Goal: Check status

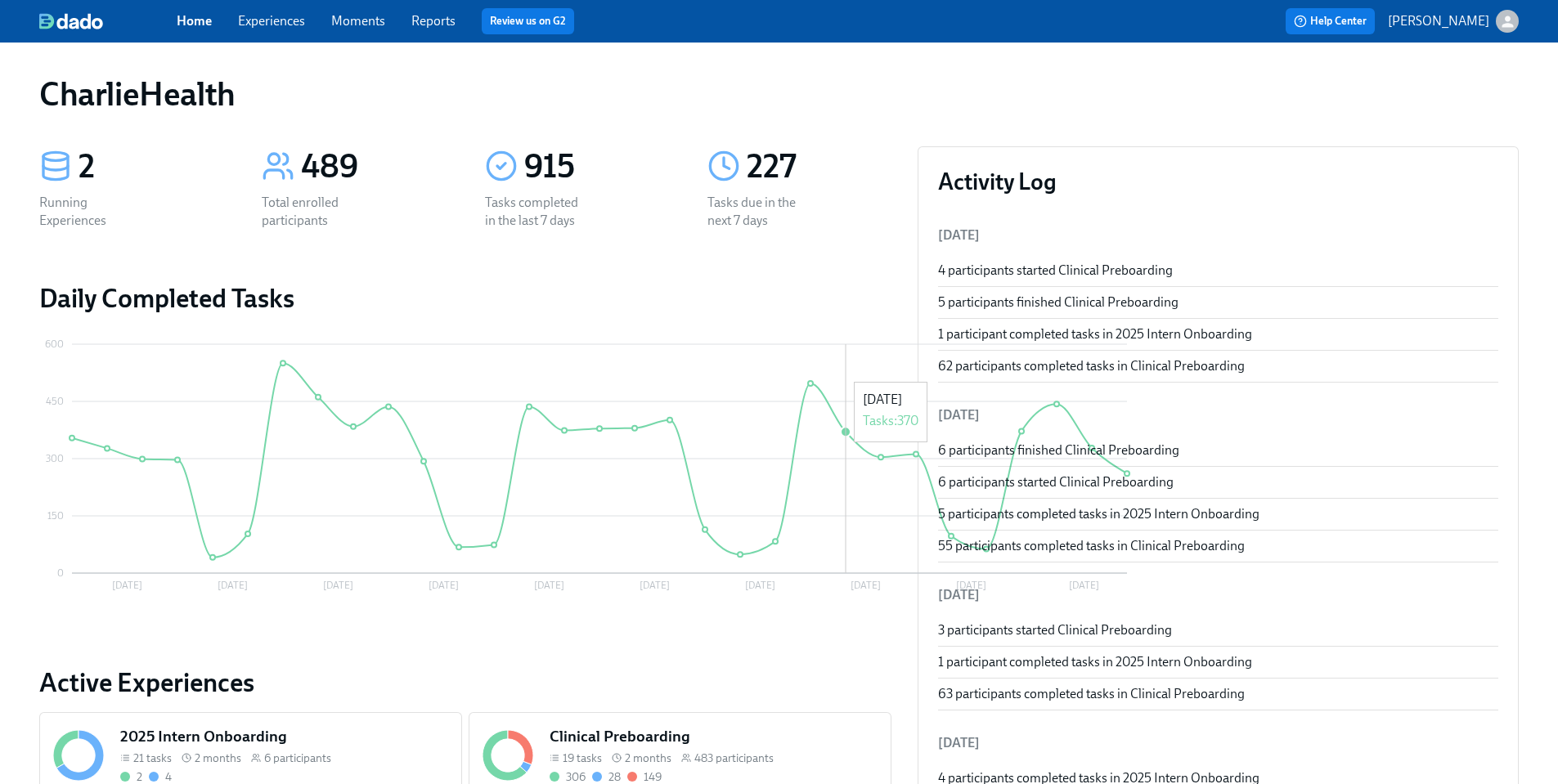
scroll to position [563, 0]
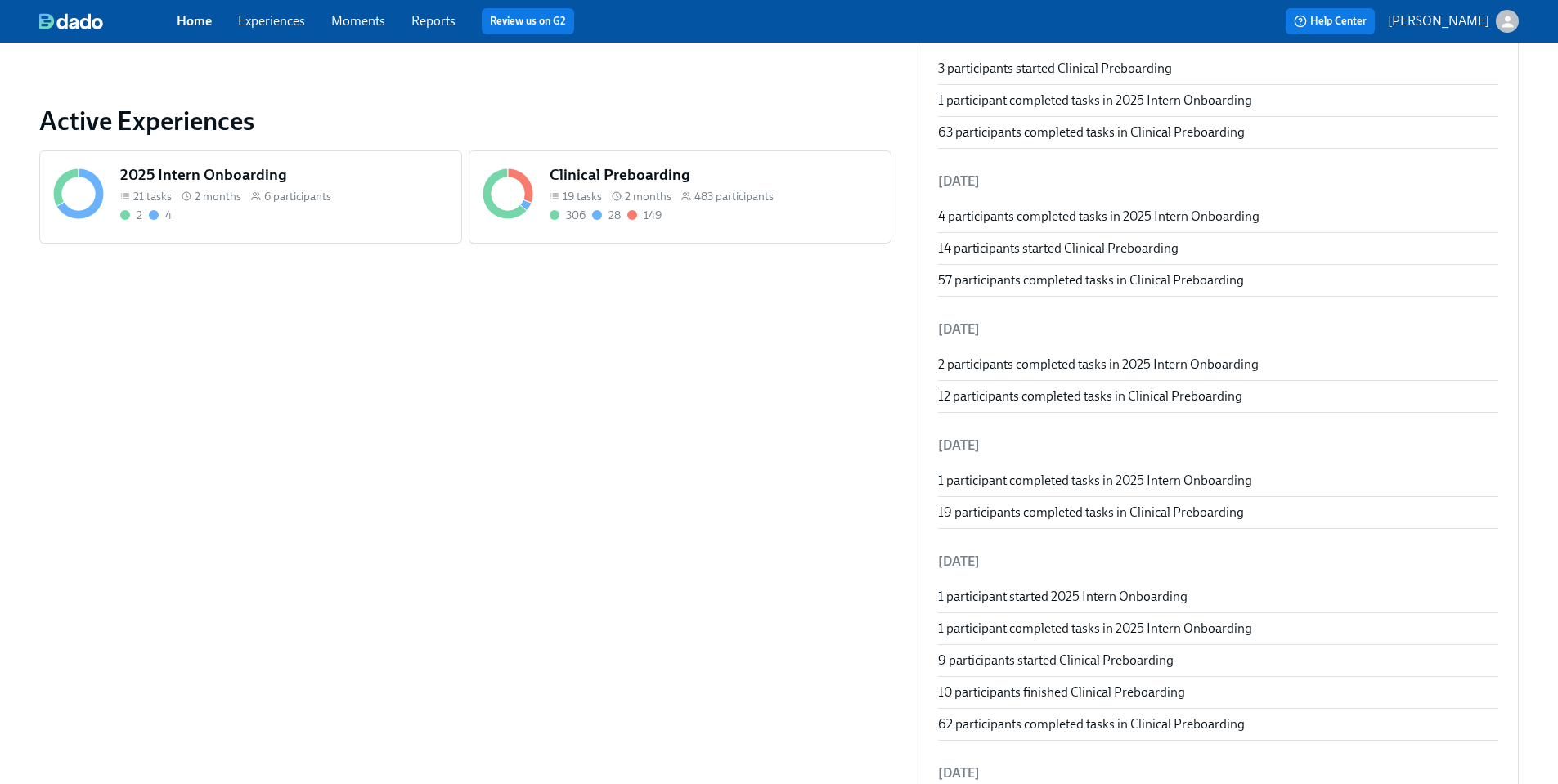
click at [205, 175] on h5 "2025 Intern Onboarding" at bounding box center [284, 174] width 328 height 21
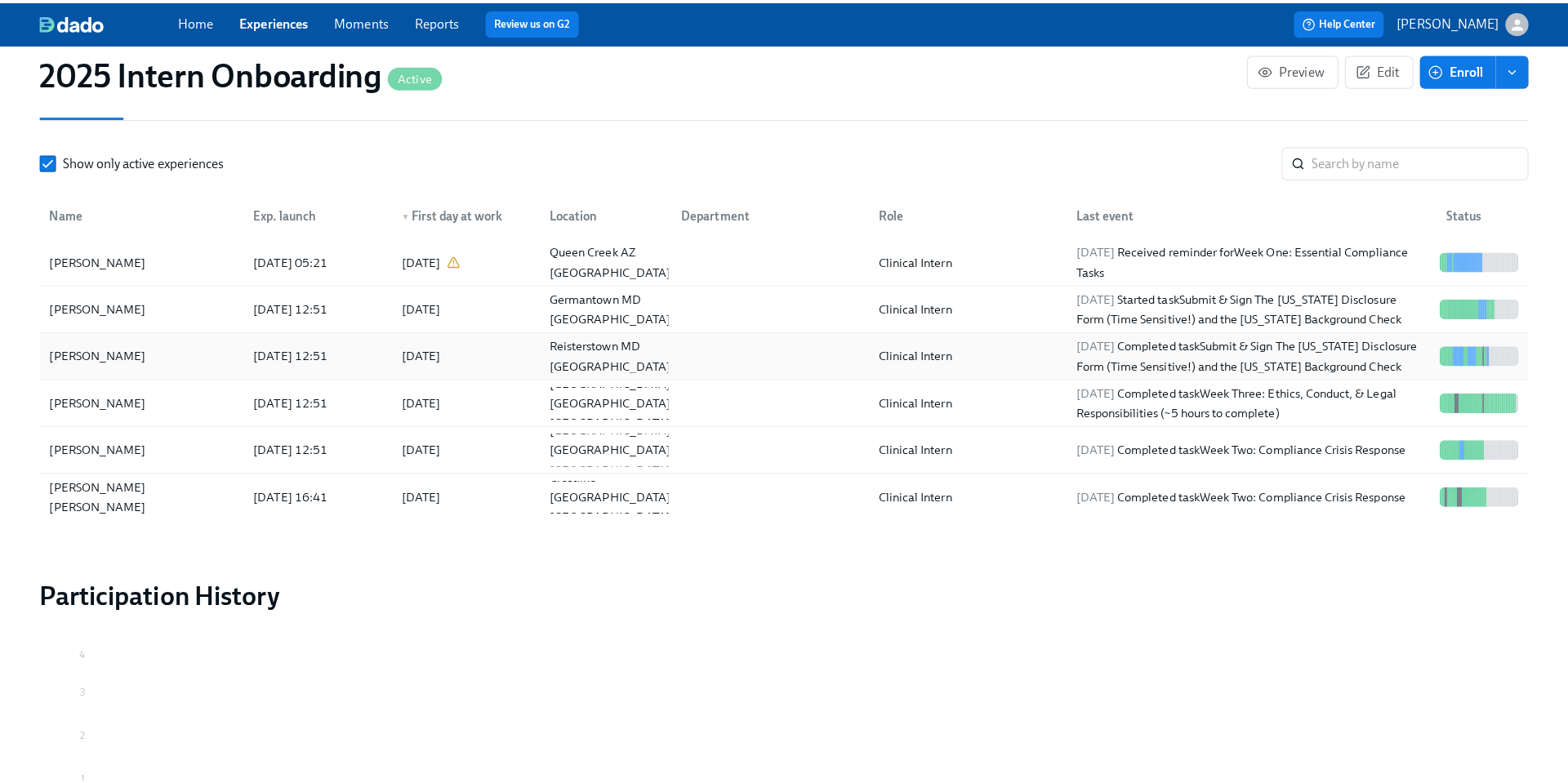
scroll to position [1439, 0]
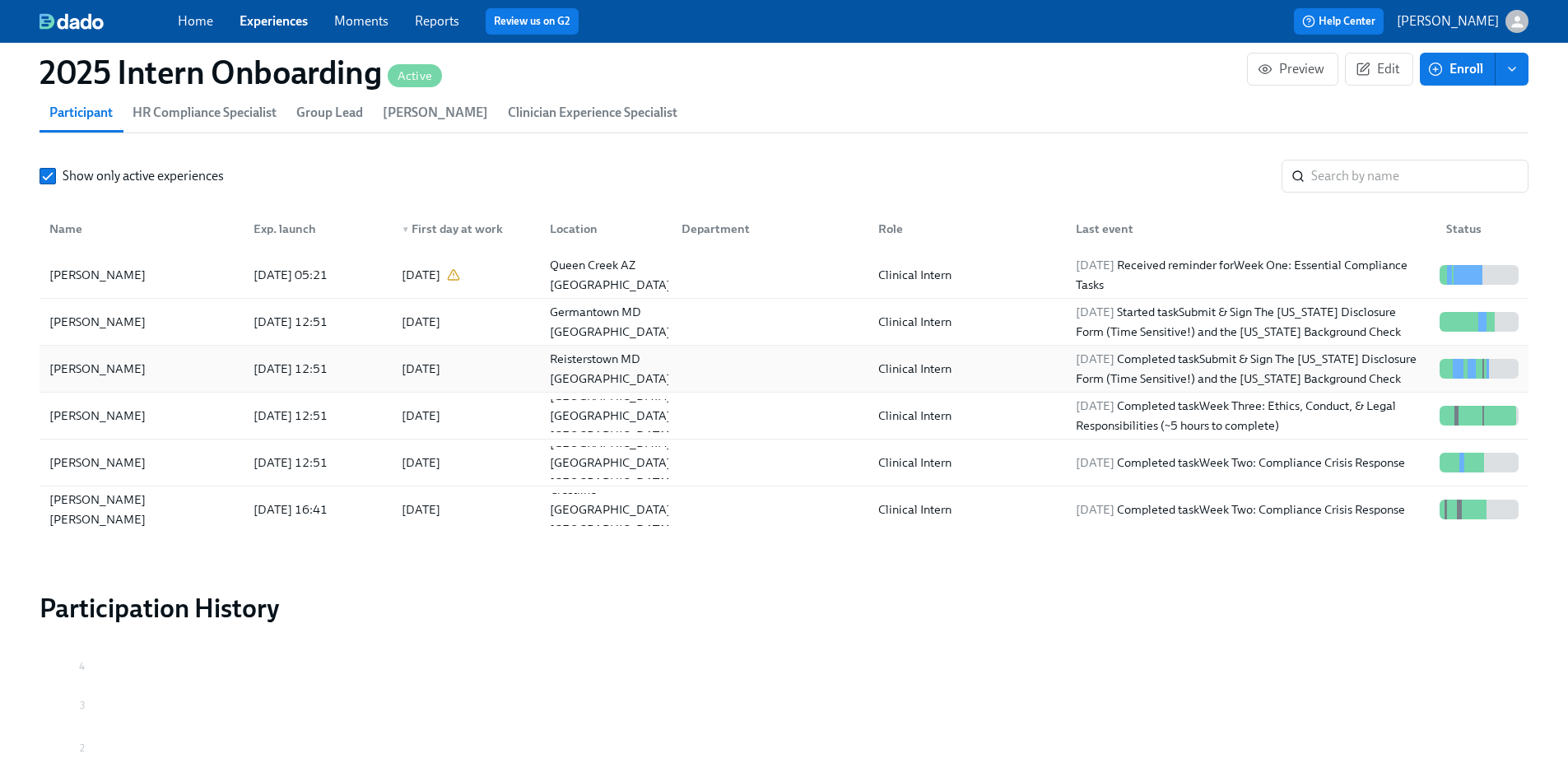
click at [115, 353] on div "[PERSON_NAME]" at bounding box center [141, 369] width 198 height 33
click at [98, 493] on div "[PERSON_NAME] [PERSON_NAME]" at bounding box center [141, 509] width 198 height 33
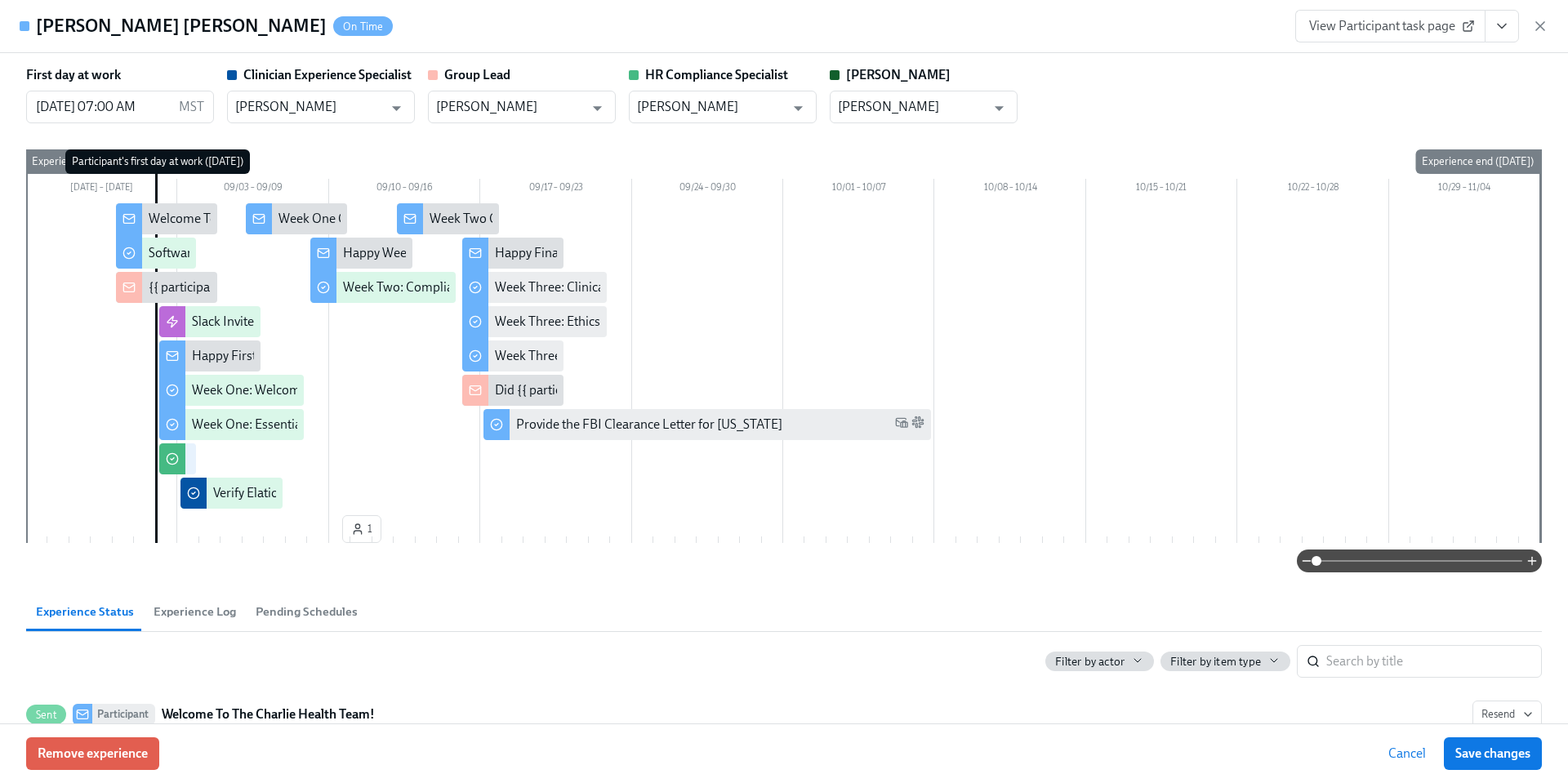
scroll to position [0, 2832]
